Goal: Task Accomplishment & Management: Complete application form

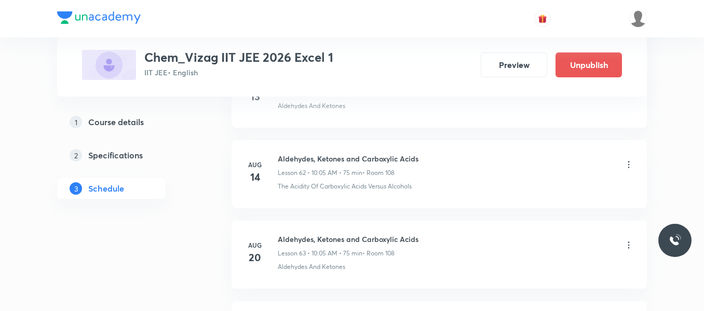
scroll to position [5910, 0]
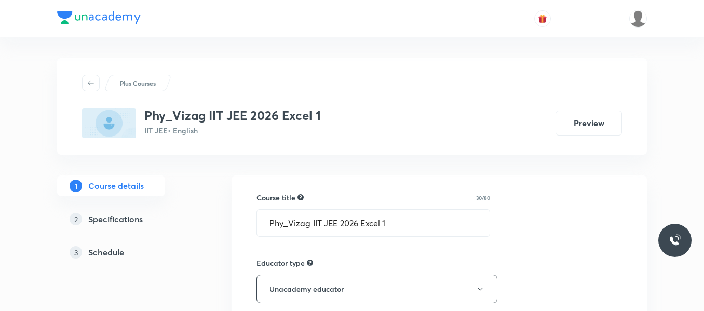
click at [117, 255] on h5 "Schedule" at bounding box center [106, 252] width 36 height 12
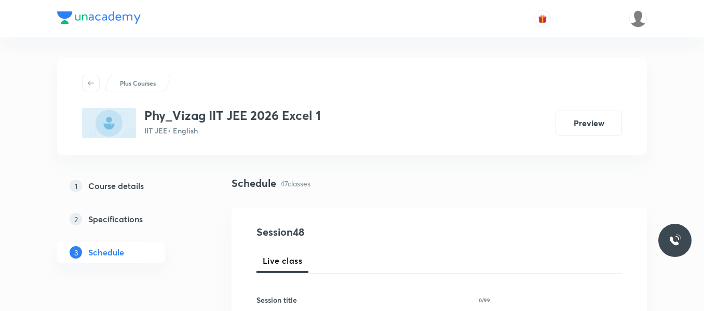
click at [188, 270] on div "1 Course details 2 Specifications 3 Schedule" at bounding box center [127, 225] width 141 height 100
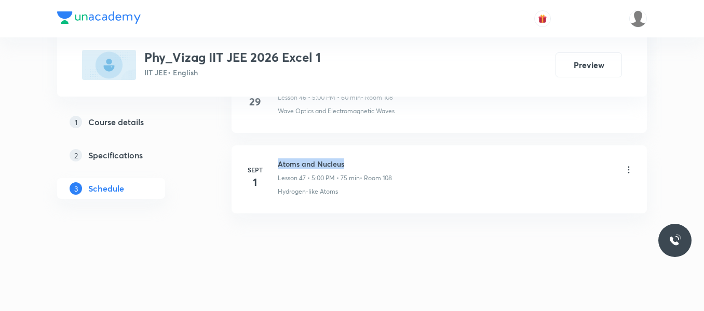
drag, startPoint x: 277, startPoint y: 163, endPoint x: 372, endPoint y: 166, distance: 95.0
click at [372, 166] on div "[DATE] Atoms and Nucleus Lesson 47 • 5:00 PM • 75 min • Room 108 Hydrogen-like …" at bounding box center [438, 177] width 389 height 38
copy h6 "Atoms and Nucleus"
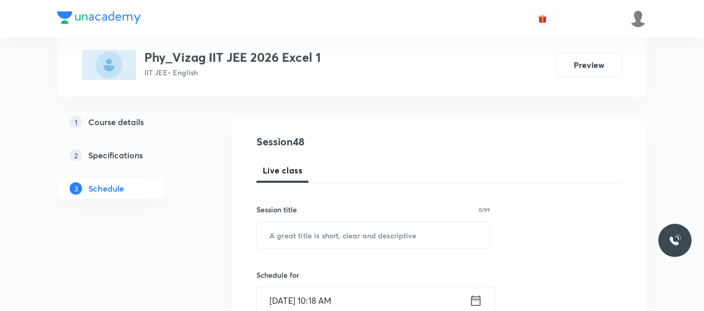
scroll to position [92, 0]
click at [312, 238] on input "text" at bounding box center [373, 233] width 232 height 26
paste input "Atoms and Nucleus"
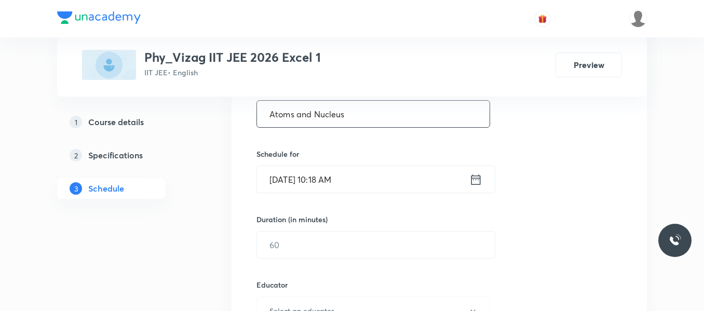
scroll to position [212, 0]
type input "Atoms and Nucleus"
click at [473, 177] on icon at bounding box center [475, 178] width 13 height 15
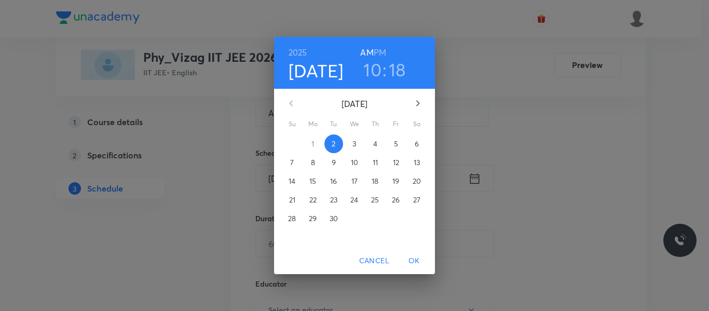
click at [381, 51] on h6 "PM" at bounding box center [380, 52] width 12 height 15
click at [372, 67] on h3 "10" at bounding box center [372, 70] width 18 height 22
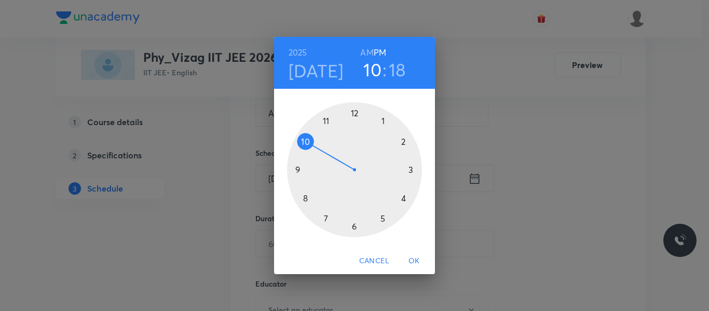
click at [384, 220] on div at bounding box center [354, 169] width 135 height 135
click at [355, 114] on div at bounding box center [354, 169] width 135 height 135
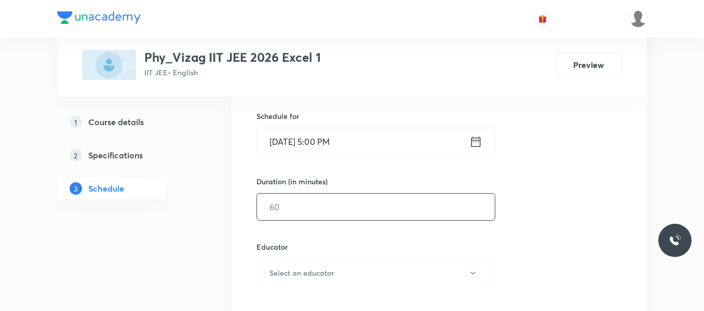
scroll to position [250, 0]
click at [335, 211] on input "text" at bounding box center [376, 206] width 238 height 26
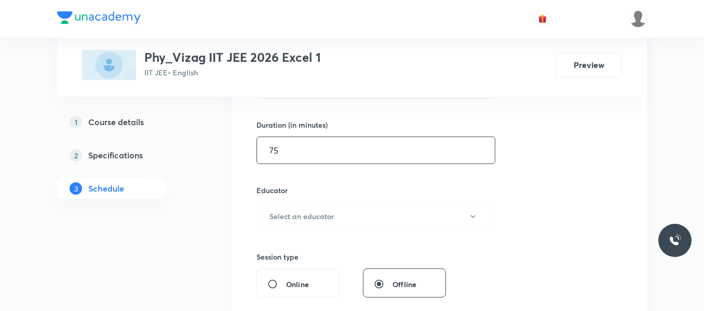
scroll to position [306, 0]
type input "75"
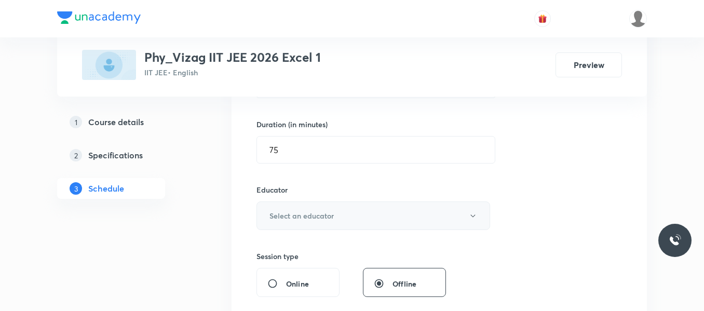
click at [332, 213] on h6 "Select an educator" at bounding box center [301, 215] width 64 height 11
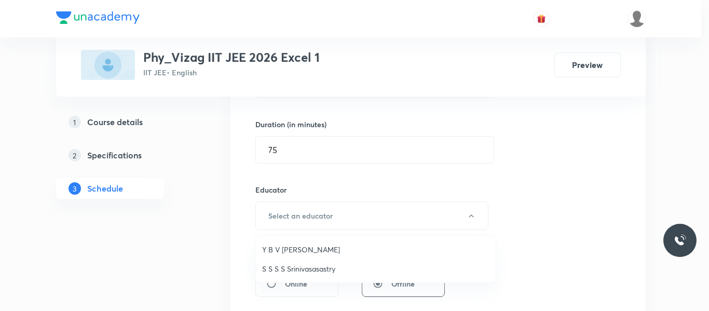
click at [310, 268] on span "S S S S Srinivasasastry" at bounding box center [375, 268] width 227 height 11
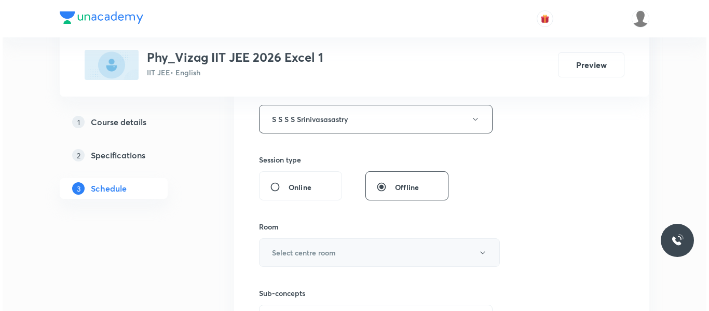
scroll to position [403, 0]
click at [315, 256] on h6 "Select centre room" at bounding box center [301, 251] width 64 height 11
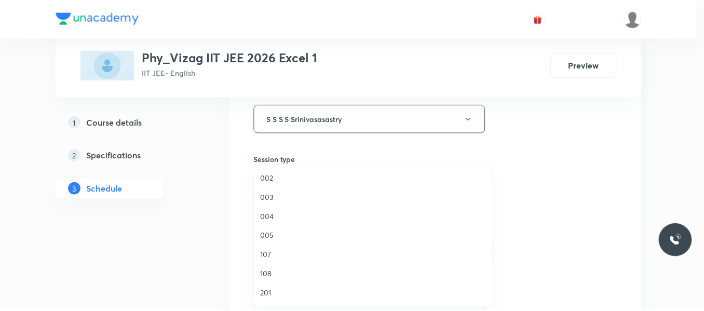
scroll to position [115, 0]
click at [270, 273] on span "108" at bounding box center [375, 274] width 227 height 11
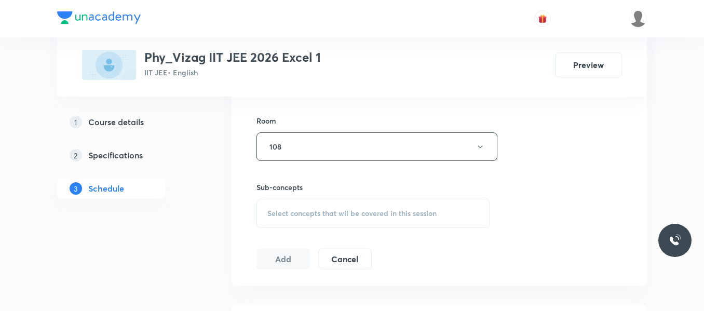
scroll to position [509, 0]
click at [298, 211] on span "Select concepts that wil be covered in this session" at bounding box center [351, 213] width 169 height 8
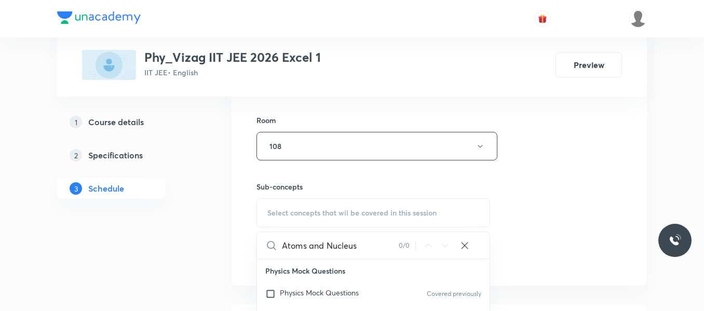
drag, startPoint x: 308, startPoint y: 247, endPoint x: 375, endPoint y: 240, distance: 67.8
click at [375, 240] on input "Atoms and Nucleus" at bounding box center [340, 245] width 117 height 26
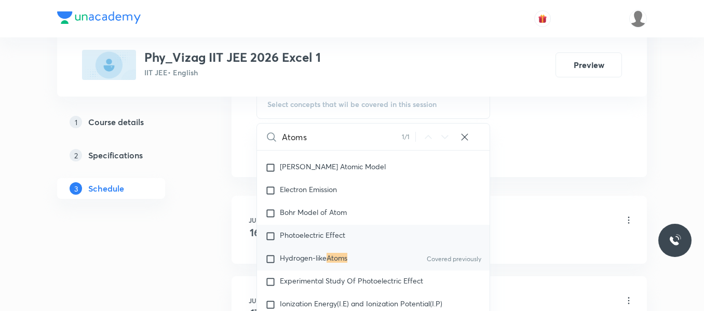
scroll to position [619, 0]
type input "Atoms"
click at [274, 263] on input "checkbox" at bounding box center [272, 257] width 15 height 10
checkbox input "true"
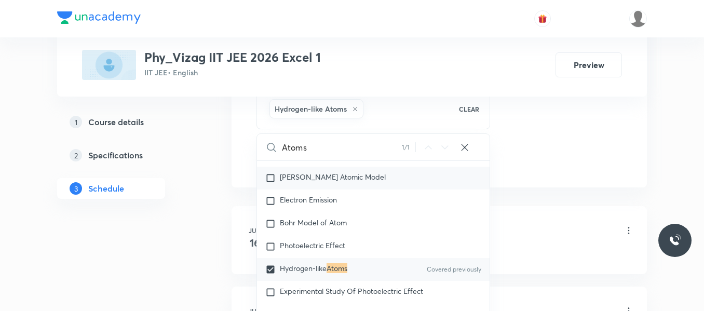
click at [273, 183] on input "checkbox" at bounding box center [272, 178] width 15 height 10
checkbox input "true"
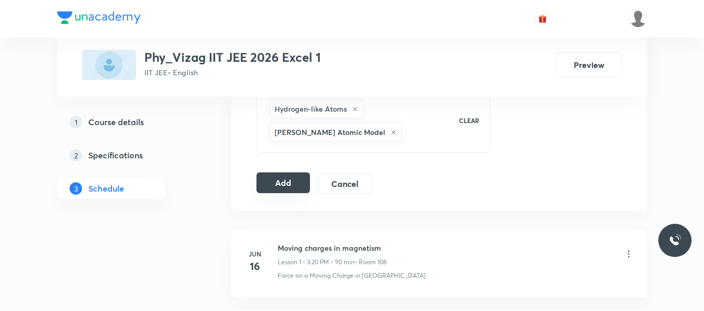
click at [291, 184] on button "Add" at bounding box center [282, 182] width 53 height 21
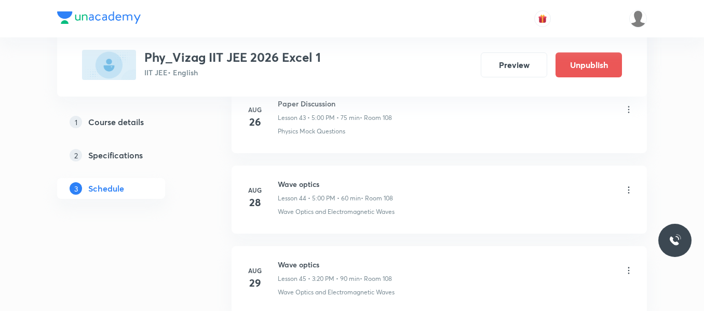
scroll to position [3905, 0]
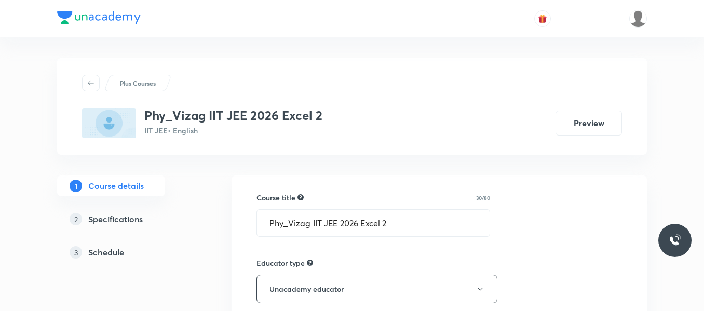
click at [113, 252] on h5 "Schedule" at bounding box center [106, 252] width 36 height 12
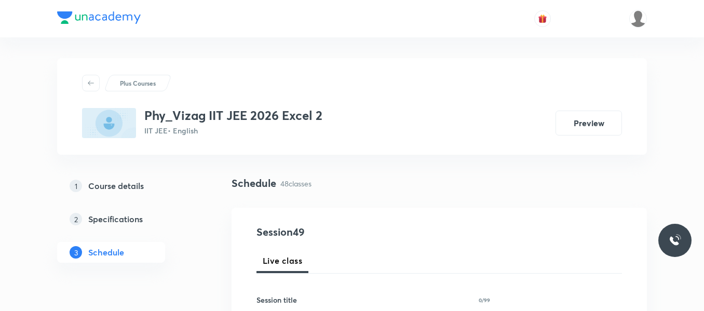
click at [185, 262] on div "1 Course details 2 Specifications 3 Schedule" at bounding box center [127, 225] width 141 height 100
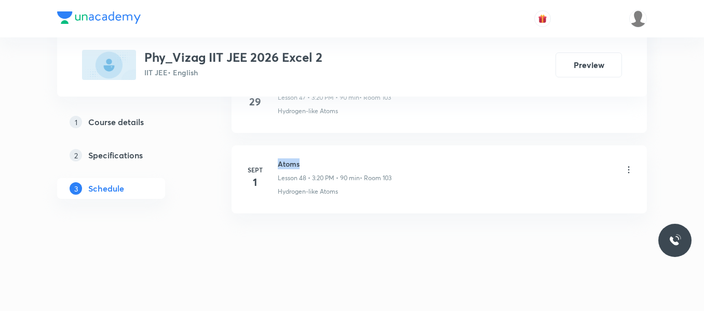
drag, startPoint x: 278, startPoint y: 164, endPoint x: 340, endPoint y: 167, distance: 62.8
click at [340, 167] on h6 "Atoms" at bounding box center [335, 163] width 114 height 11
copy h6 "Atoms"
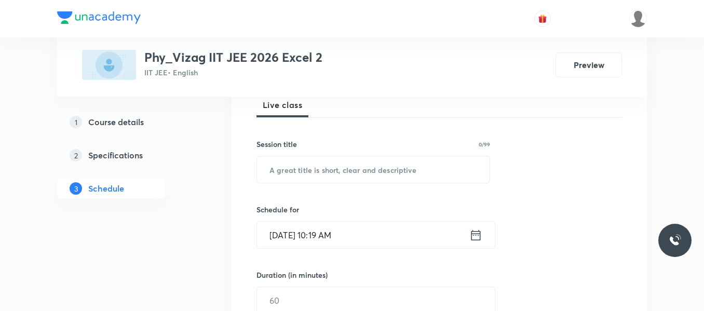
scroll to position [182, 0]
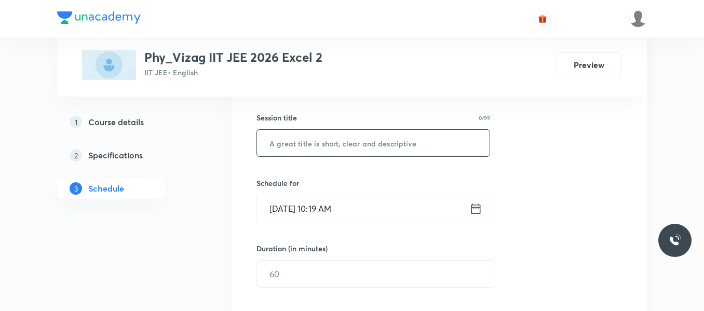
click at [335, 134] on input "text" at bounding box center [373, 143] width 232 height 26
paste input "Atoms"
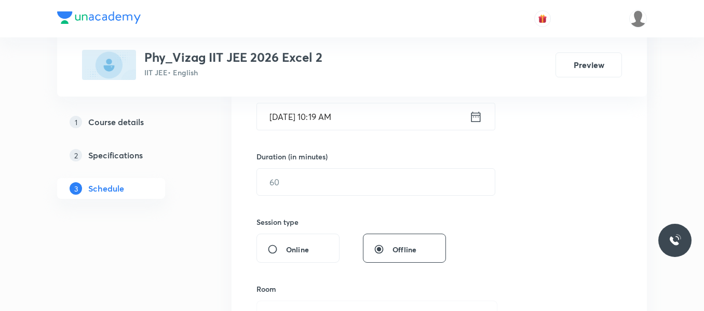
scroll to position [275, 0]
type input "Atoms"
click at [474, 118] on icon at bounding box center [475, 116] width 13 height 15
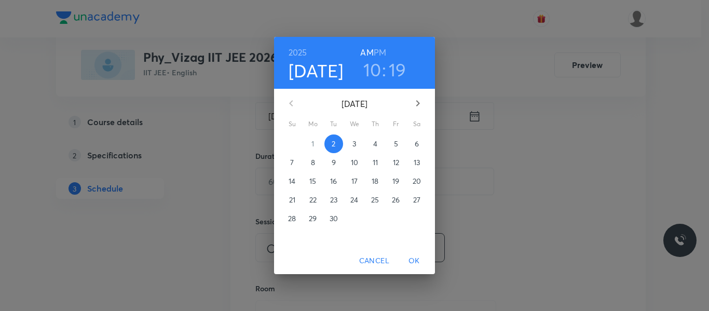
click at [381, 51] on h6 "PM" at bounding box center [380, 52] width 12 height 15
click at [376, 66] on h3 "10" at bounding box center [372, 70] width 18 height 22
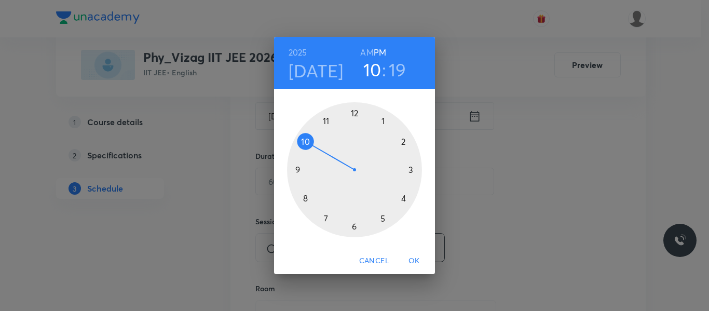
click at [413, 171] on div at bounding box center [354, 169] width 135 height 135
click at [404, 197] on div at bounding box center [354, 169] width 135 height 135
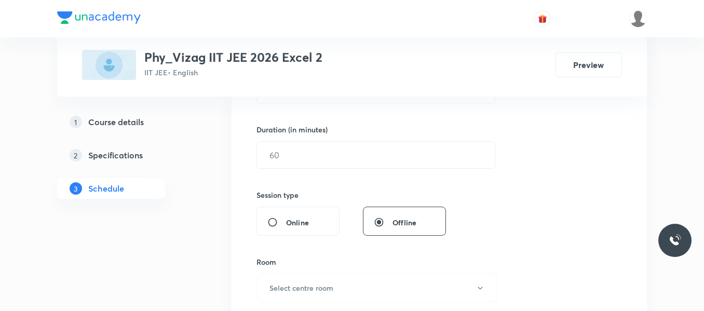
scroll to position [301, 0]
click at [364, 156] on input "text" at bounding box center [376, 154] width 238 height 26
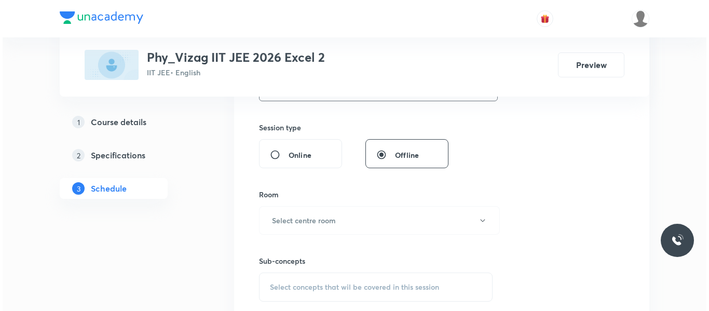
scroll to position [369, 0]
type input "90"
click at [353, 228] on button "Select centre room" at bounding box center [376, 219] width 241 height 29
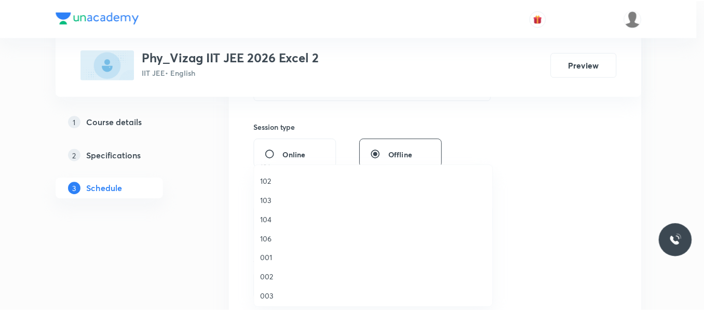
scroll to position [17, 0]
click at [273, 203] on span "103" at bounding box center [375, 200] width 227 height 11
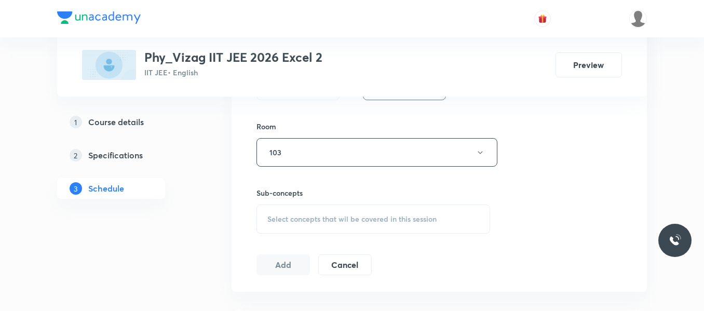
scroll to position [455, 0]
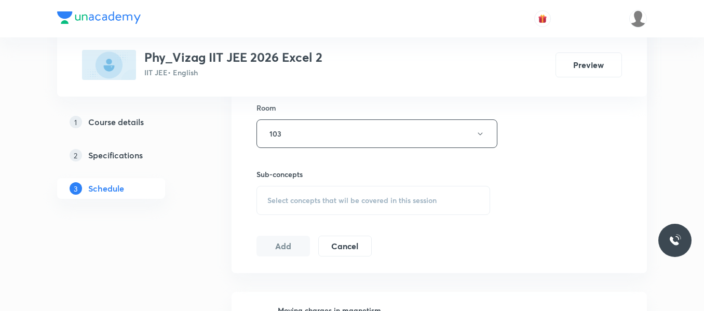
click at [292, 210] on div "Select concepts that wil be covered in this session" at bounding box center [373, 200] width 234 height 29
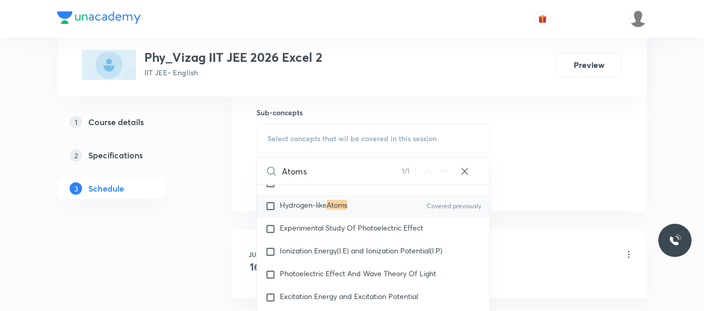
scroll to position [14895, 0]
type input "Atoms"
click at [272, 211] on input "checkbox" at bounding box center [272, 205] width 15 height 10
checkbox input "true"
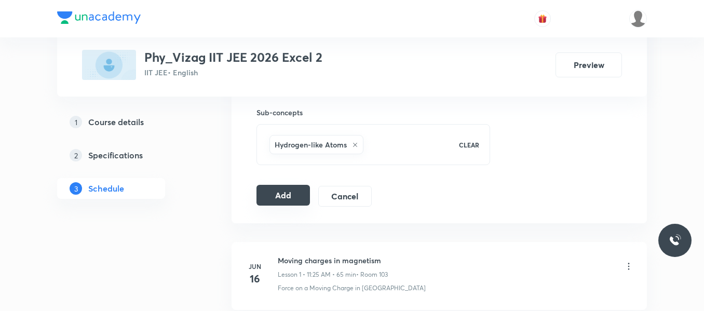
click at [291, 194] on button "Add" at bounding box center [282, 195] width 53 height 21
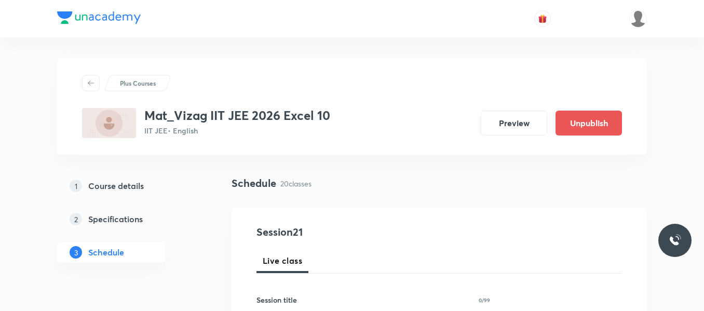
drag, startPoint x: 0, startPoint y: 0, endPoint x: 191, endPoint y: 264, distance: 325.9
click at [191, 264] on div "1 Course details 2 Specifications 3 Schedule" at bounding box center [127, 225] width 141 height 100
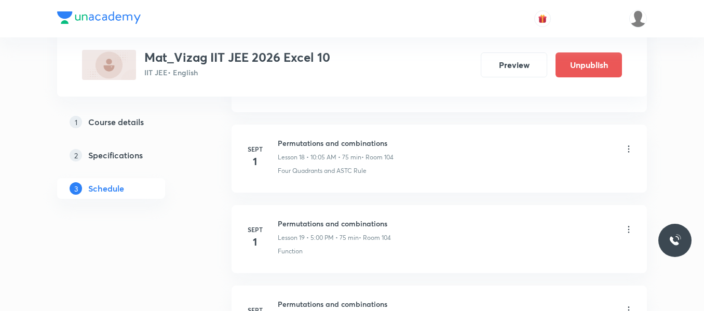
scroll to position [2130, 0]
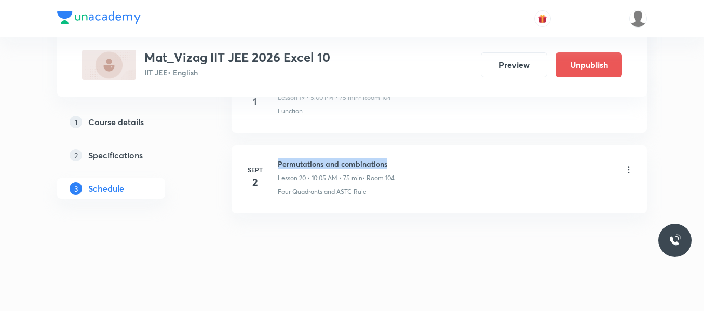
drag, startPoint x: 279, startPoint y: 162, endPoint x: 448, endPoint y: 145, distance: 170.0
copy h6 "Permutations and combinations"
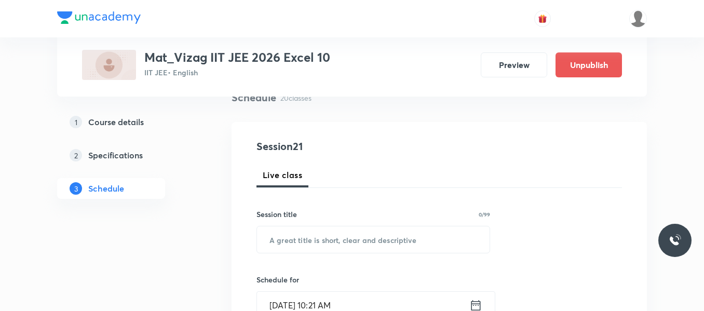
scroll to position [87, 0]
click at [355, 239] on input "text" at bounding box center [373, 238] width 232 height 26
paste input "Permutations and combinations"
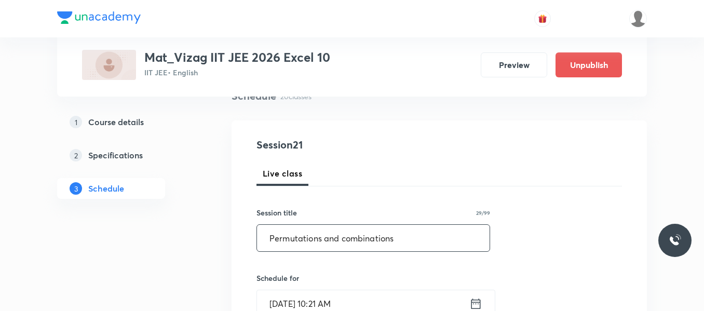
type input "Permutations and combinations"
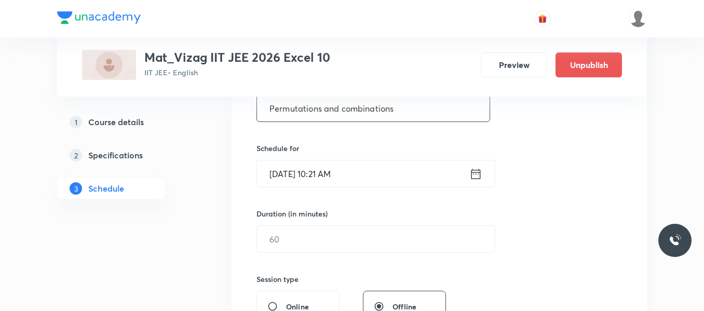
scroll to position [220, 0]
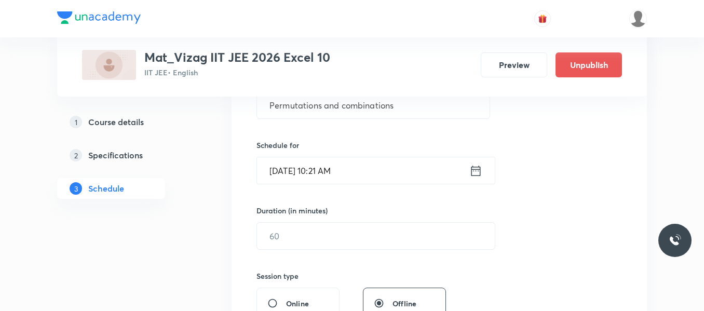
click at [477, 175] on icon at bounding box center [475, 170] width 13 height 15
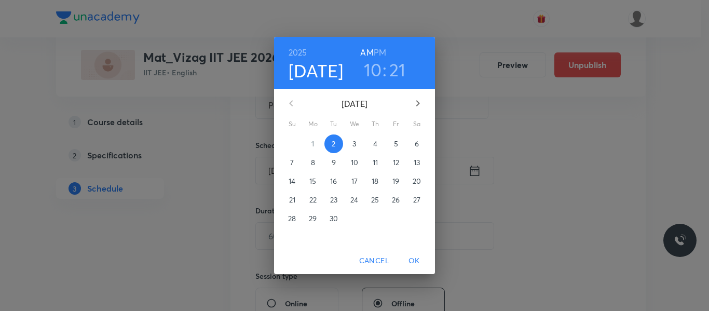
click at [380, 53] on h6 "PM" at bounding box center [380, 52] width 12 height 15
click at [375, 75] on h3 "10" at bounding box center [373, 70] width 18 height 22
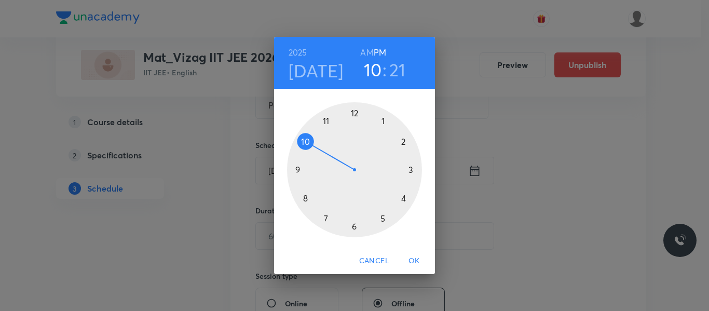
click at [382, 220] on div at bounding box center [354, 169] width 135 height 135
click at [355, 114] on div at bounding box center [354, 169] width 135 height 135
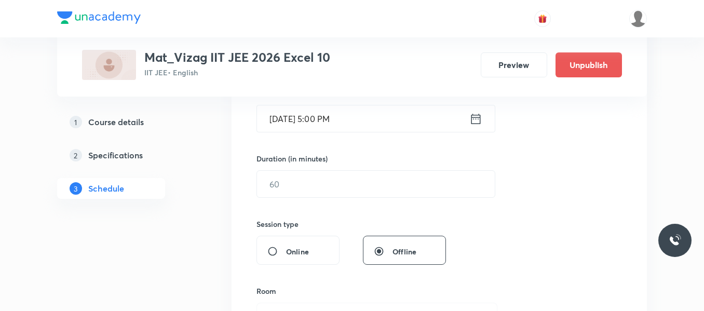
scroll to position [272, 0]
click at [351, 183] on input "text" at bounding box center [376, 183] width 238 height 26
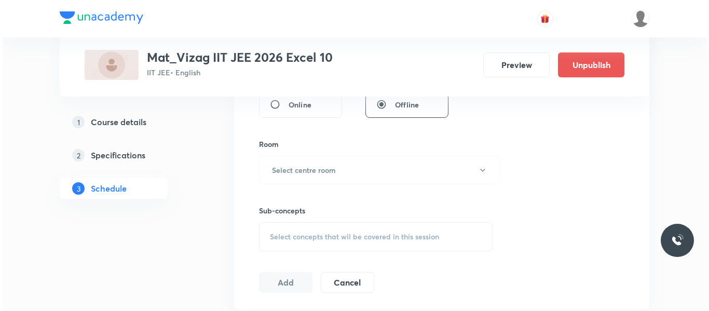
scroll to position [421, 0]
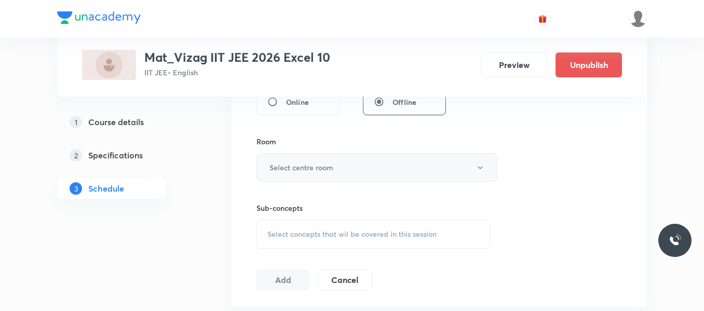
type input "75"
click at [327, 168] on h6 "Select centre room" at bounding box center [301, 167] width 64 height 11
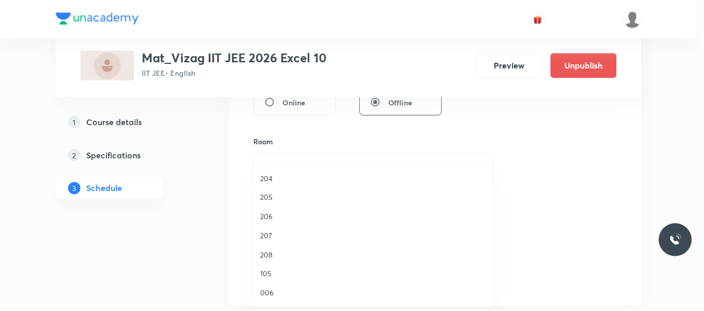
scroll to position [0, 0]
click at [270, 236] on span "104" at bounding box center [375, 236] width 227 height 11
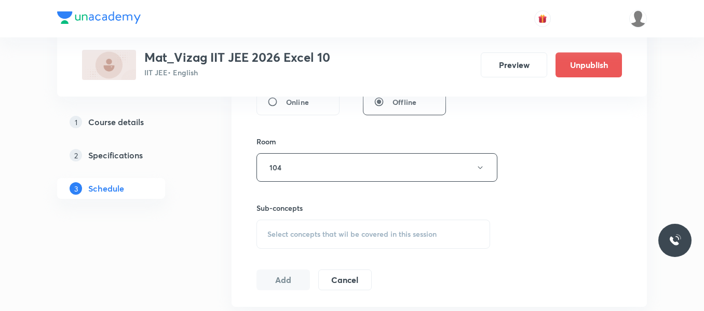
click at [301, 236] on span "Select concepts that wil be covered in this session" at bounding box center [351, 234] width 169 height 8
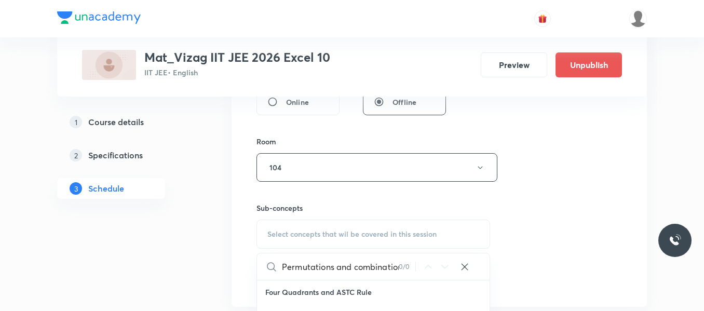
scroll to position [0, 7]
drag, startPoint x: 325, startPoint y: 268, endPoint x: 401, endPoint y: 270, distance: 75.3
click at [401, 270] on div "Permutations and combinations 0 / 0 ​" at bounding box center [373, 266] width 232 height 26
click at [321, 271] on input "Permutations" at bounding box center [340, 266] width 117 height 26
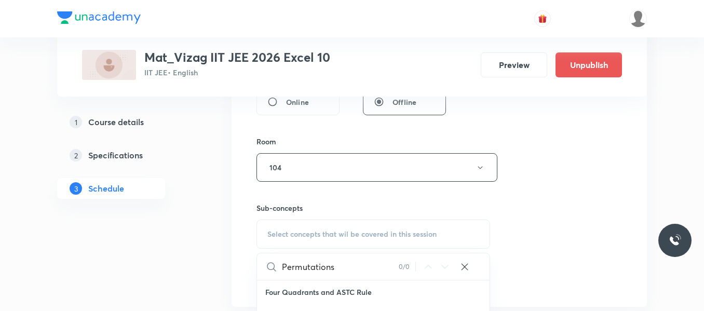
click at [321, 271] on input "Permutations" at bounding box center [340, 266] width 117 height 26
type input "Permutations and combinations"
drag, startPoint x: 345, startPoint y: 270, endPoint x: 248, endPoint y: 268, distance: 97.1
click at [248, 268] on div "Session 21 Live class Session title 29/99 Permutations and combinations ​ Sched…" at bounding box center [438, 46] width 415 height 520
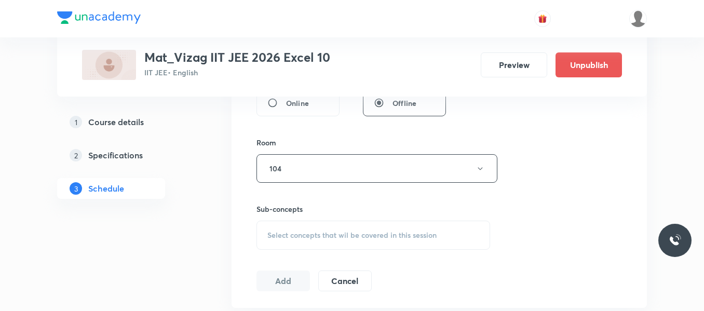
scroll to position [421, 0]
click at [303, 242] on div "Select concepts that wil be covered in this session" at bounding box center [373, 234] width 234 height 29
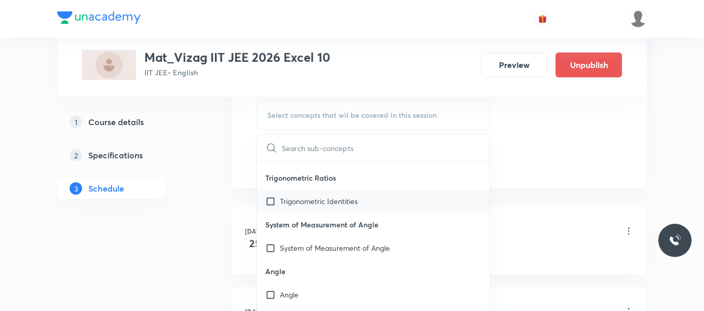
scroll to position [42, 0]
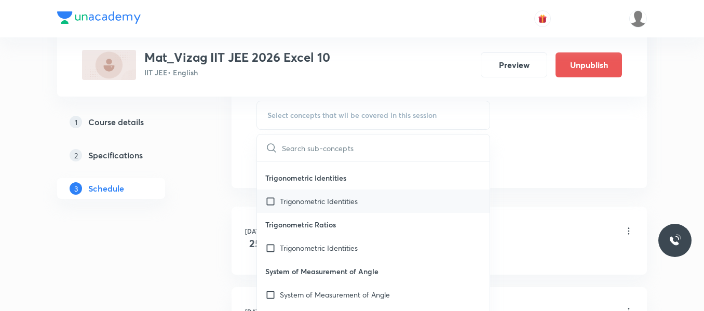
click at [270, 202] on input "checkbox" at bounding box center [272, 201] width 15 height 11
checkbox input "true"
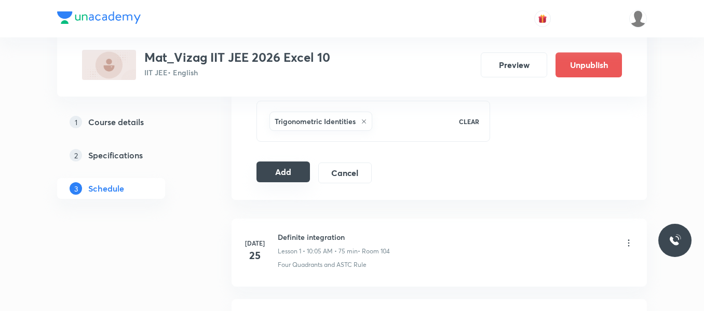
click at [286, 169] on button "Add" at bounding box center [282, 171] width 53 height 21
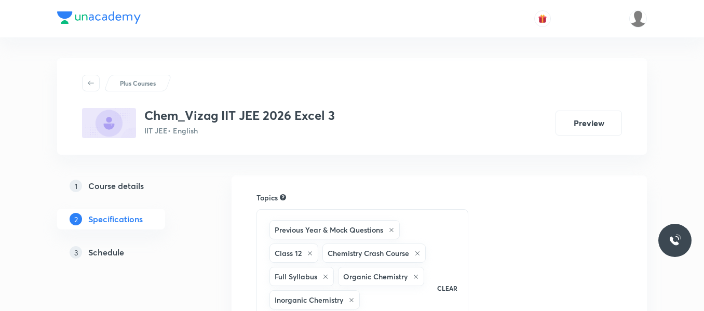
drag, startPoint x: 0, startPoint y: 0, endPoint x: 117, endPoint y: 249, distance: 275.3
click at [117, 249] on h5 "Schedule" at bounding box center [106, 252] width 36 height 12
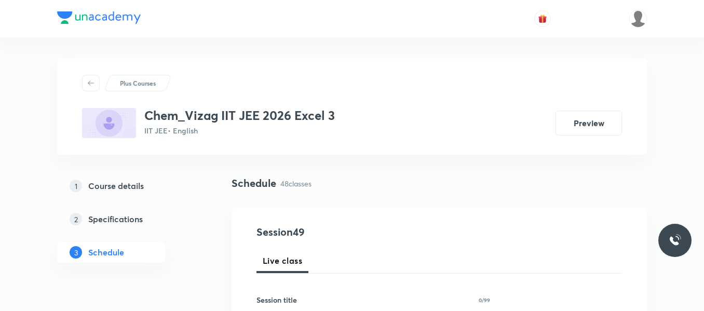
click at [191, 266] on div "1 Course details 2 Specifications 3 Schedule" at bounding box center [127, 225] width 141 height 100
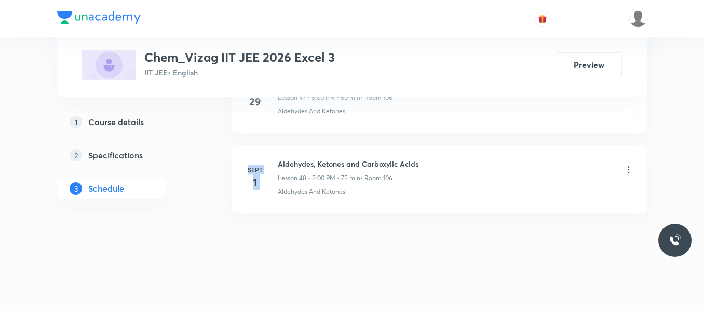
drag, startPoint x: 278, startPoint y: 162, endPoint x: 492, endPoint y: 130, distance: 216.6
drag, startPoint x: 420, startPoint y: 160, endPoint x: 279, endPoint y: 155, distance: 141.2
click at [279, 155] on li "[DATE] Aldehydes, Ketones and Carboxylic Acids Lesson 48 • 5:00 PM • 75 min • R…" at bounding box center [438, 179] width 415 height 68
copy h6 "Aldehydes, Ketones and Carboxylic Acids"
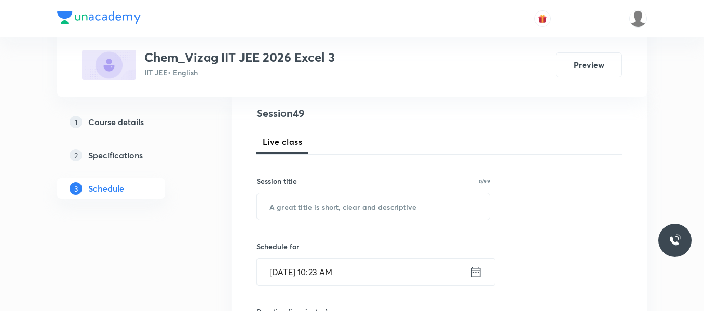
scroll to position [120, 0]
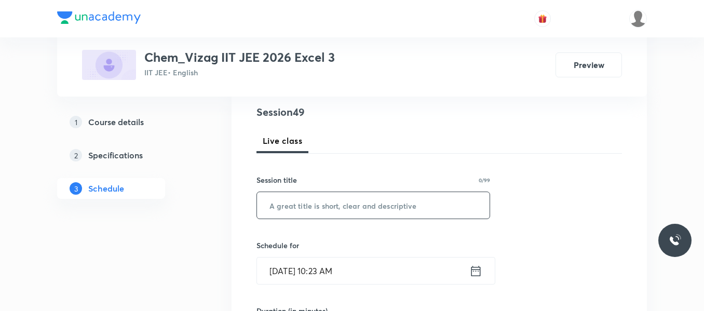
click at [306, 209] on input "text" at bounding box center [373, 205] width 232 height 26
paste input "Aldehydes, Ketones and Carboxylic Acids"
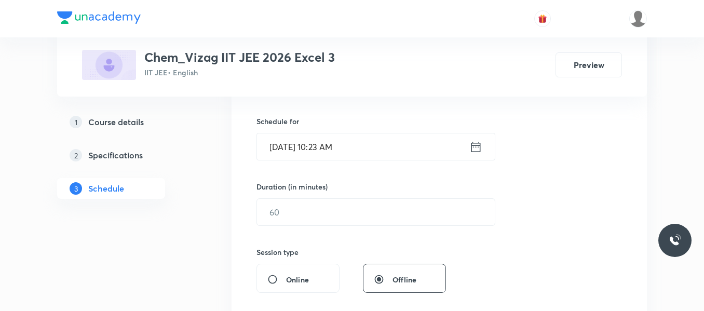
scroll to position [250, 0]
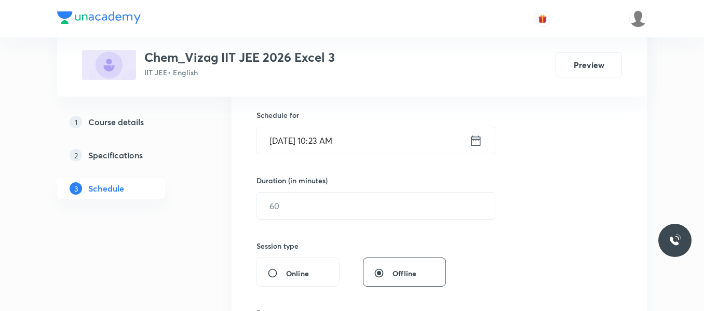
type input "Aldehydes, Ketones and Carboxylic Acids"
click at [474, 145] on icon at bounding box center [475, 140] width 13 height 15
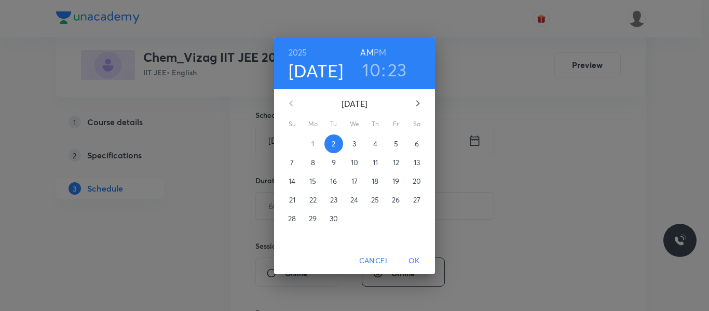
click at [383, 54] on h6 "PM" at bounding box center [380, 52] width 12 height 15
click at [373, 66] on h3 "10" at bounding box center [371, 70] width 18 height 22
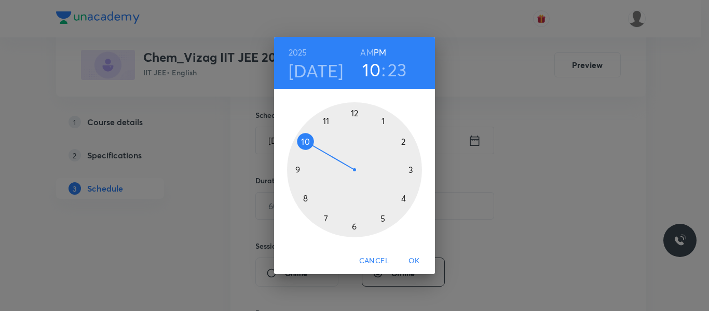
click at [384, 220] on div at bounding box center [354, 169] width 135 height 135
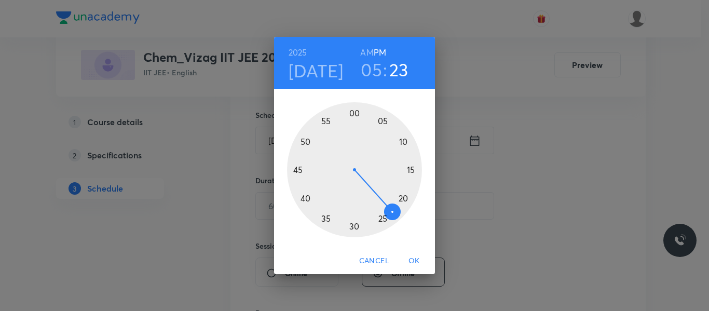
click at [355, 114] on div at bounding box center [354, 169] width 135 height 135
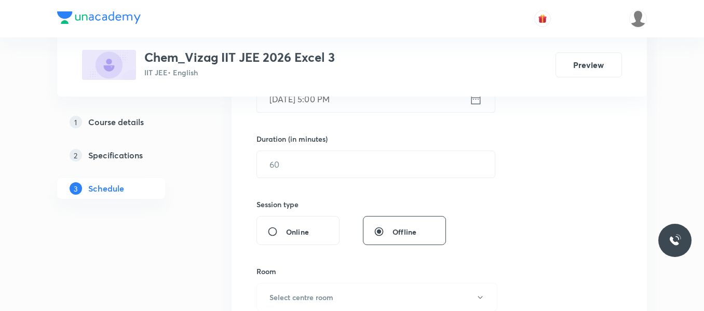
scroll to position [295, 0]
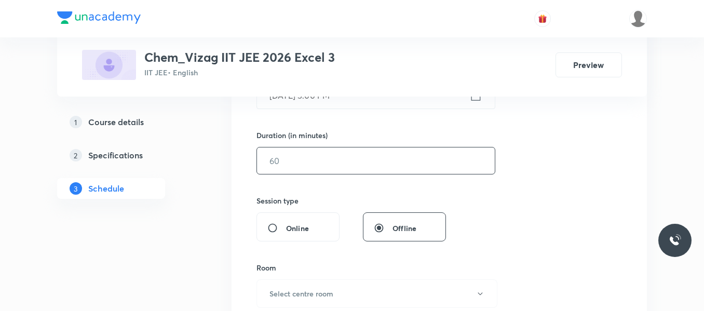
click at [339, 160] on input "text" at bounding box center [376, 160] width 238 height 26
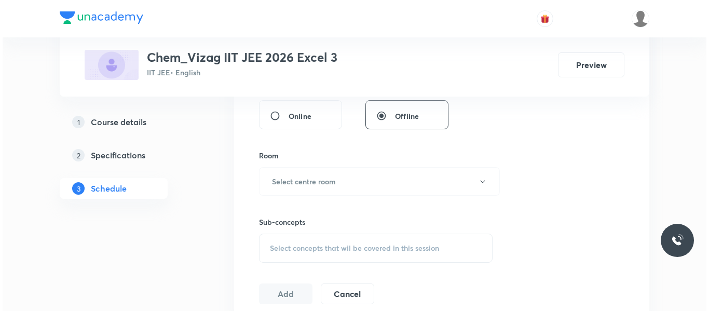
scroll to position [412, 0]
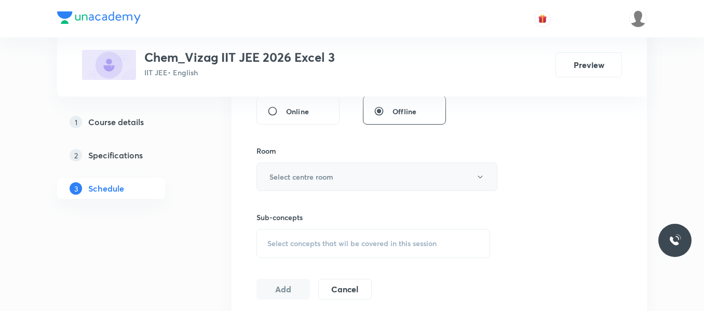
type input "75"
click at [326, 171] on h6 "Select centre room" at bounding box center [301, 176] width 64 height 11
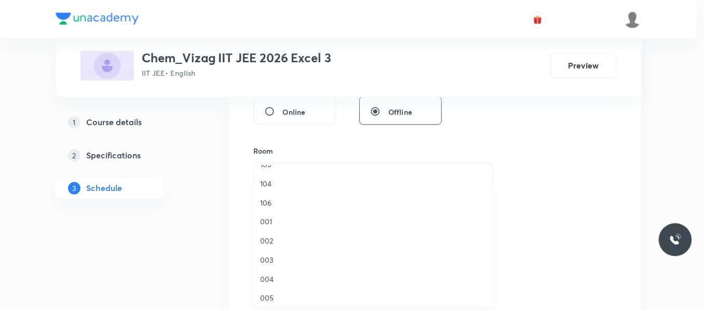
scroll to position [52, 0]
click at [269, 204] on span "106" at bounding box center [375, 203] width 227 height 11
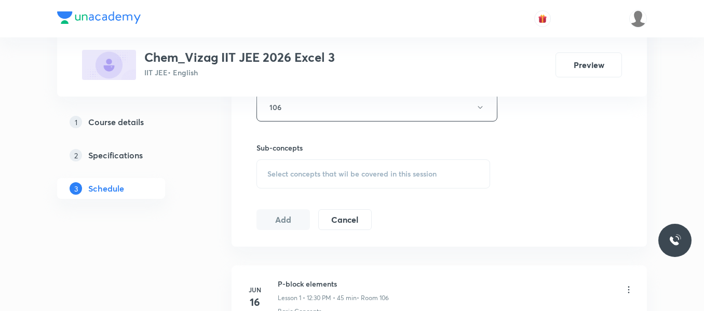
scroll to position [482, 0]
click at [316, 174] on span "Select concepts that wil be covered in this session" at bounding box center [351, 173] width 169 height 8
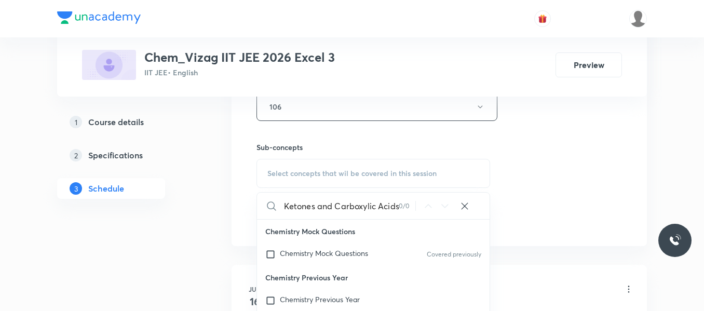
scroll to position [0, 43]
drag, startPoint x: 318, startPoint y: 206, endPoint x: 427, endPoint y: 211, distance: 109.6
click at [427, 211] on div "Aldehydes, Ketones and Carboxylic Acids 0 / 0 ​" at bounding box center [373, 206] width 232 height 26
drag, startPoint x: 322, startPoint y: 211, endPoint x: 384, endPoint y: 201, distance: 63.0
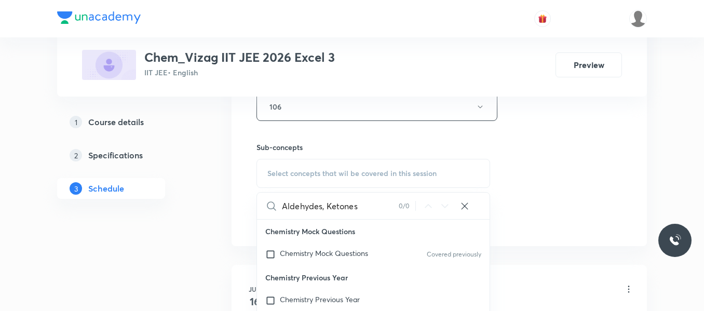
click at [384, 201] on input "Aldehydes, Ketones" at bounding box center [340, 206] width 117 height 26
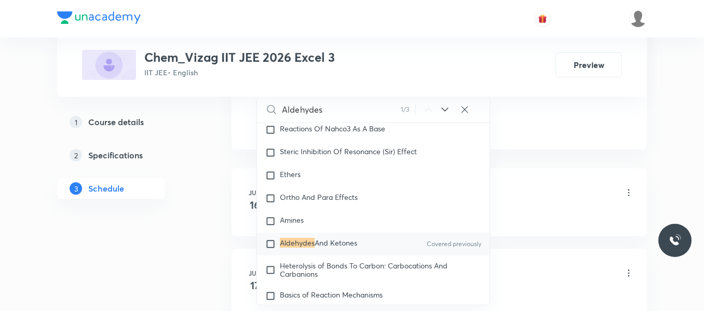
scroll to position [586, 0]
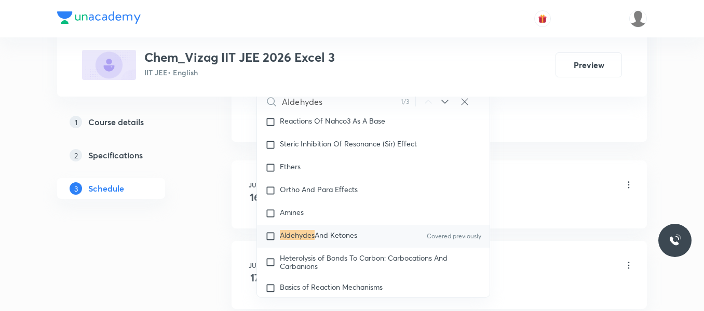
type input "Aldehydes"
click at [271, 241] on input "checkbox" at bounding box center [272, 236] width 15 height 10
checkbox input "true"
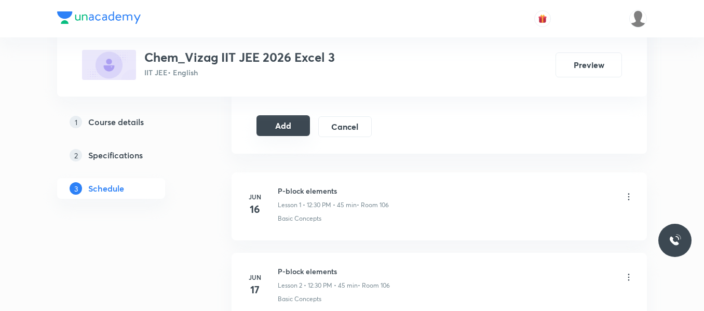
click at [295, 122] on button "Add" at bounding box center [282, 125] width 53 height 21
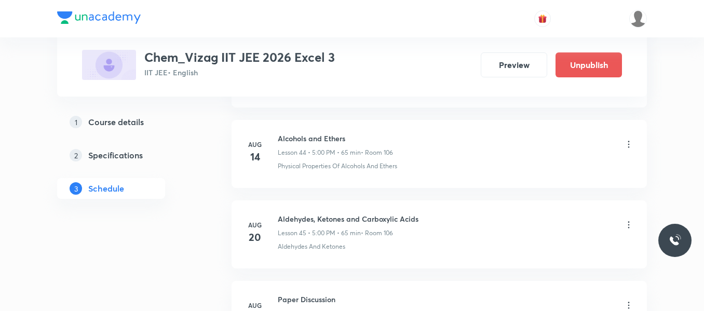
scroll to position [3985, 0]
